Goal: Task Accomplishment & Management: Complete application form

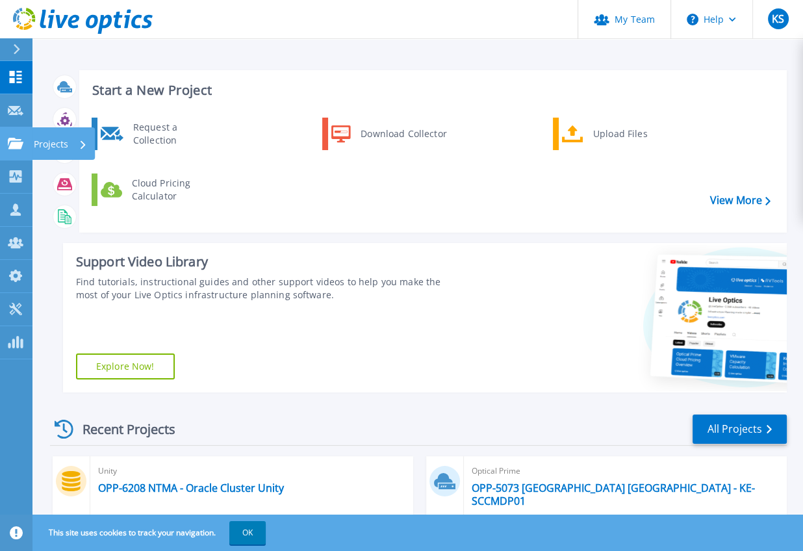
click at [56, 143] on p "Projects" at bounding box center [51, 144] width 34 height 34
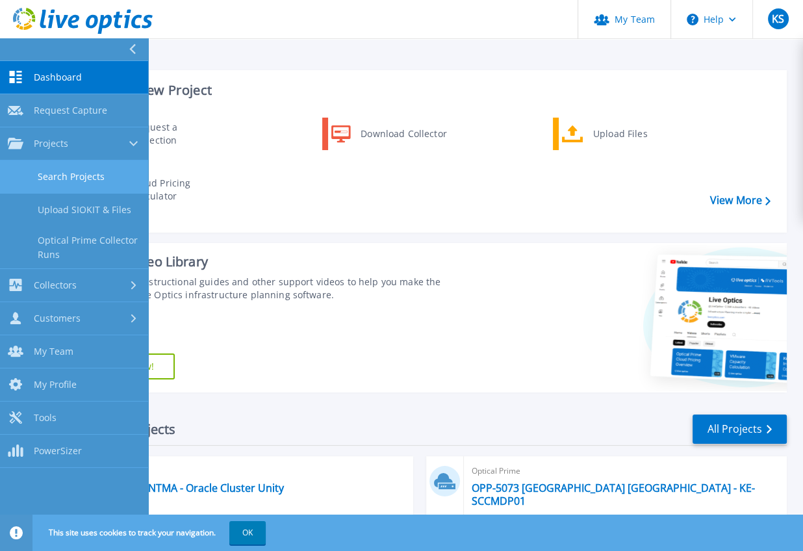
click at [79, 171] on link "Search Projects" at bounding box center [74, 176] width 148 height 33
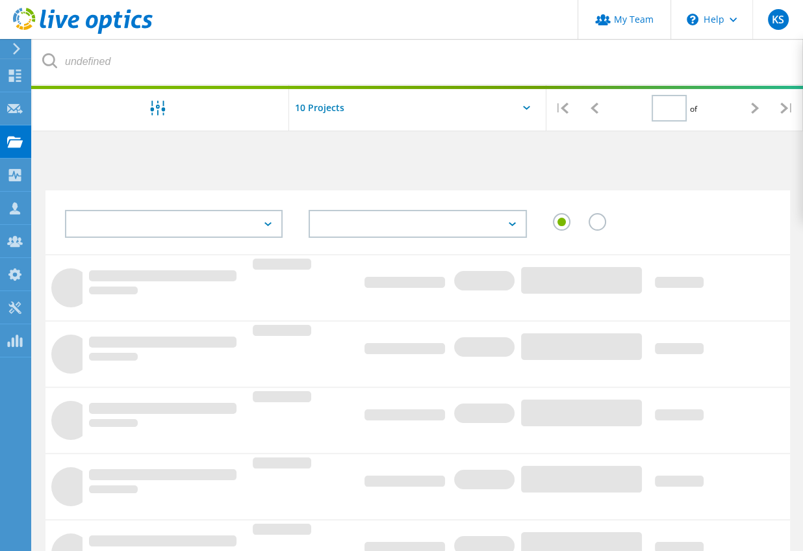
type input "1"
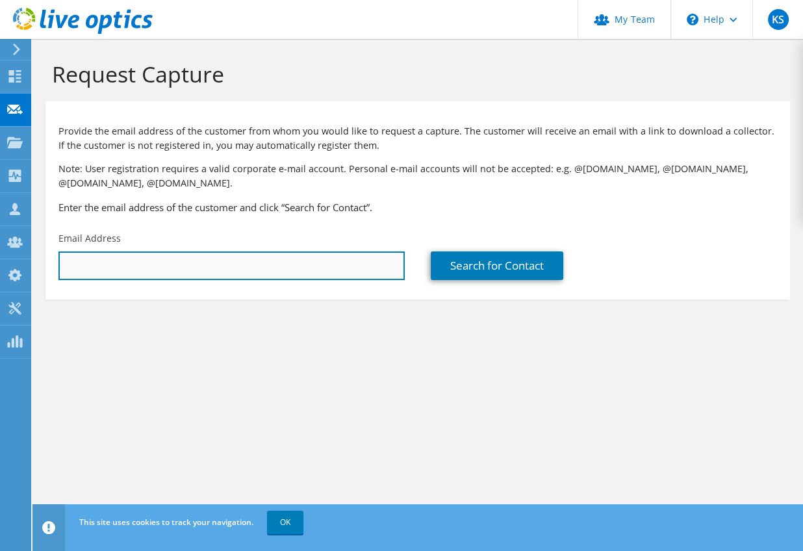
click at [186, 267] on input "text" at bounding box center [231, 265] width 346 height 29
click at [235, 264] on input "[PERSON_NAME].[PERSON_NAME]@" at bounding box center [231, 265] width 346 height 29
drag, startPoint x: 235, startPoint y: 264, endPoint x: 82, endPoint y: 262, distance: 153.3
click at [82, 262] on input "[PERSON_NAME].[PERSON_NAME]@" at bounding box center [231, 265] width 346 height 29
paste input "[DOMAIN_NAME]"
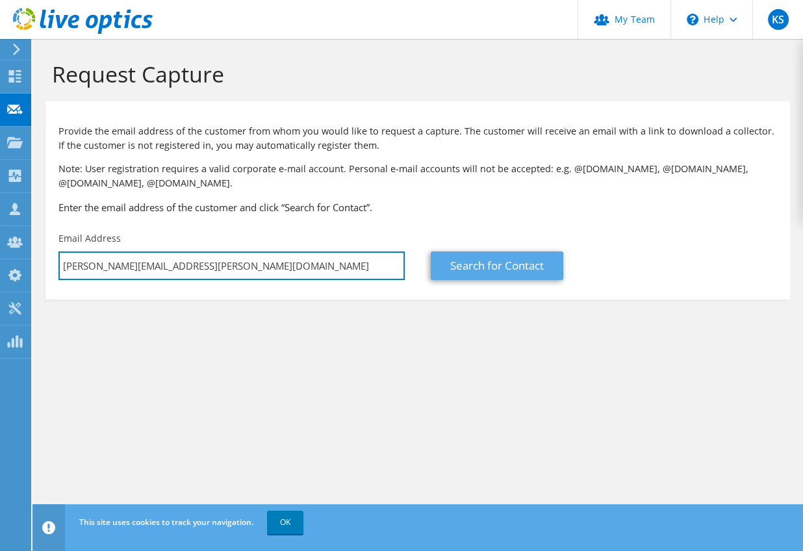
type input "[PERSON_NAME][EMAIL_ADDRESS][PERSON_NAME][DOMAIN_NAME]"
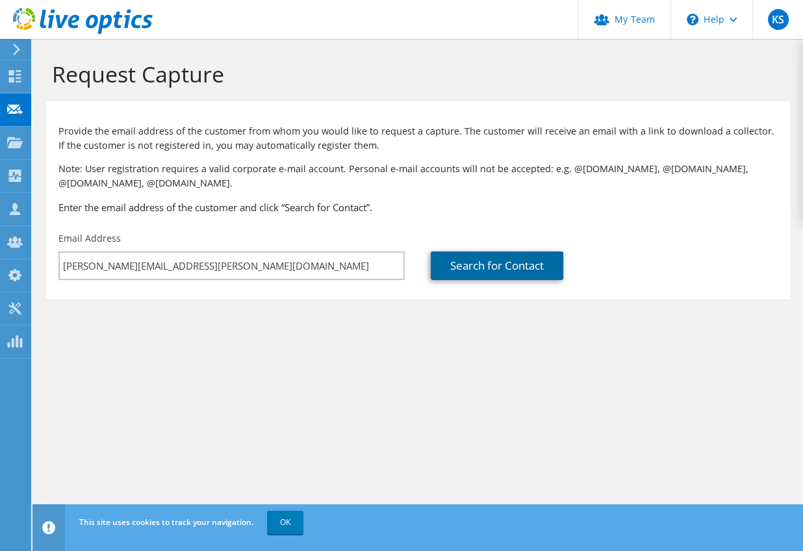
click at [495, 267] on link "Search for Contact" at bounding box center [497, 265] width 133 height 29
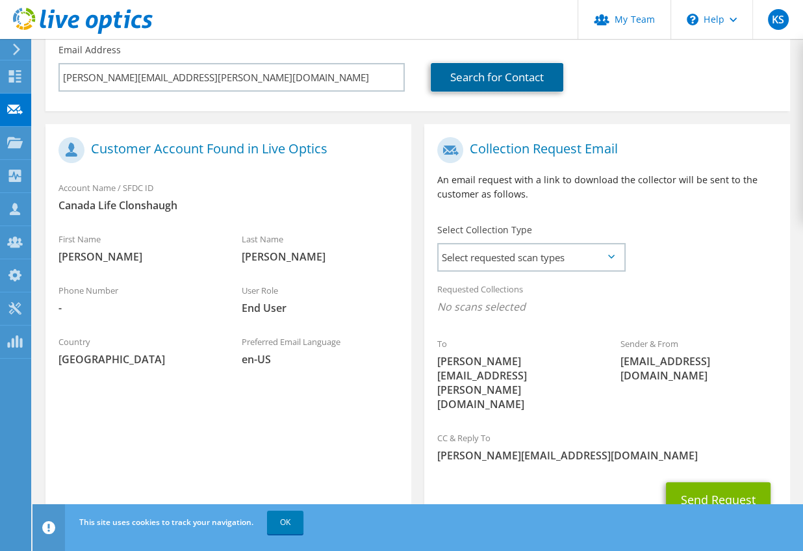
scroll to position [208, 0]
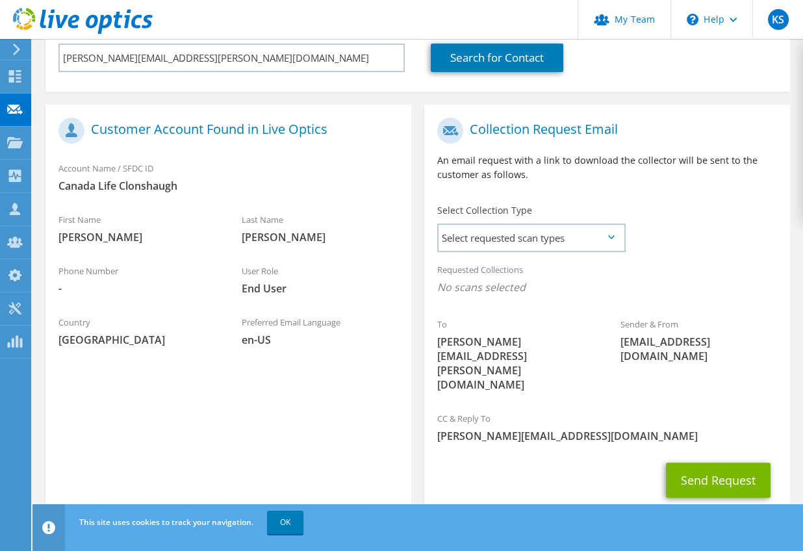
click at [611, 236] on icon at bounding box center [611, 237] width 6 height 4
click at [603, 236] on span "Select requested scan types" at bounding box center [530, 238] width 185 height 26
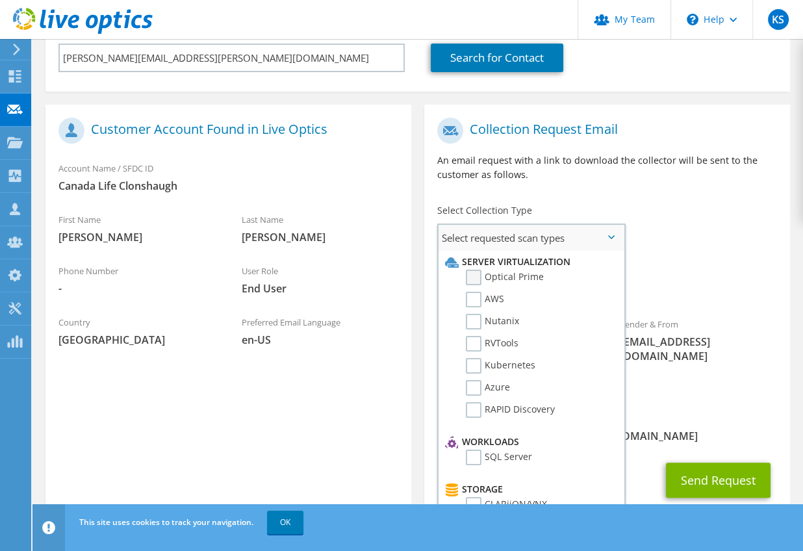
click at [503, 275] on label "Optical Prime" at bounding box center [505, 278] width 78 height 16
click at [0, 0] on input "Optical Prime" at bounding box center [0, 0] width 0 height 0
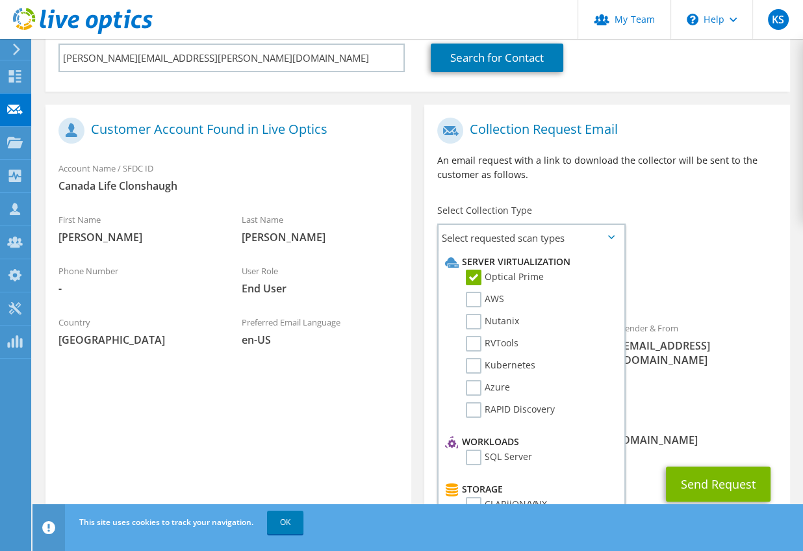
click at [681, 228] on div "To [PERSON_NAME][EMAIL_ADDRESS][PERSON_NAME][DOMAIN_NAME] Sender & From [EMAIL_…" at bounding box center [607, 260] width 366 height 298
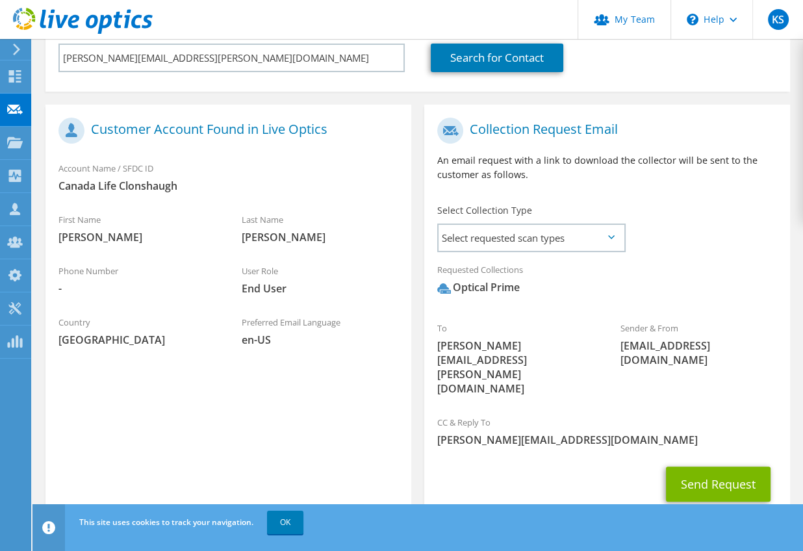
click at [611, 238] on icon at bounding box center [611, 237] width 6 height 4
click at [584, 238] on span "Select requested scan types" at bounding box center [530, 238] width 185 height 26
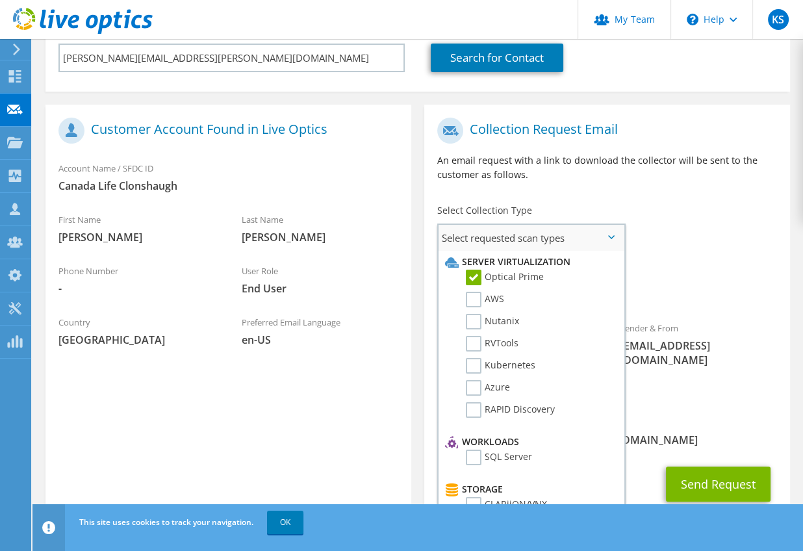
click at [584, 238] on span "Select requested scan types" at bounding box center [530, 238] width 185 height 26
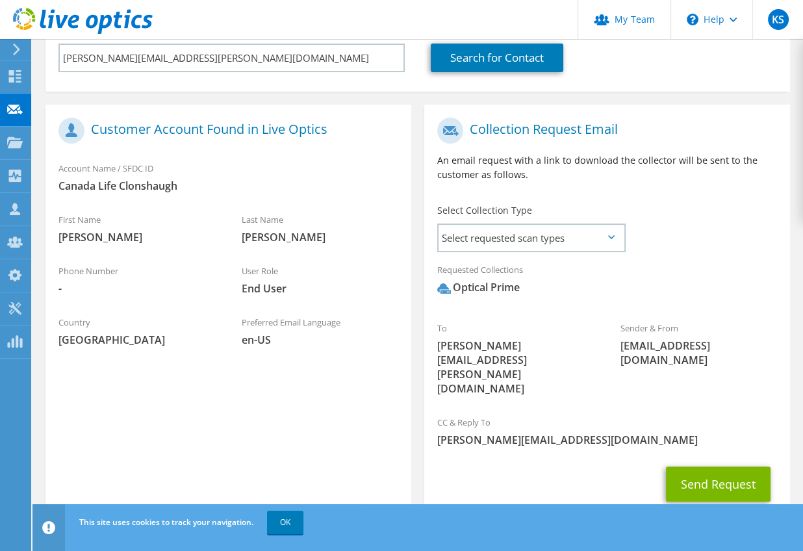
click at [636, 209] on div "Select Collection Type Select requested scan types Server Virtualization Optica…" at bounding box center [530, 226] width 213 height 58
click at [608, 237] on icon at bounding box center [611, 237] width 6 height 4
click at [613, 238] on icon at bounding box center [611, 237] width 6 height 4
click at [650, 233] on div "To peter.brett@canadalifegroup.com Sender & From liveoptics@liveoptics.com" at bounding box center [607, 260] width 366 height 298
